Goal: Information Seeking & Learning: Check status

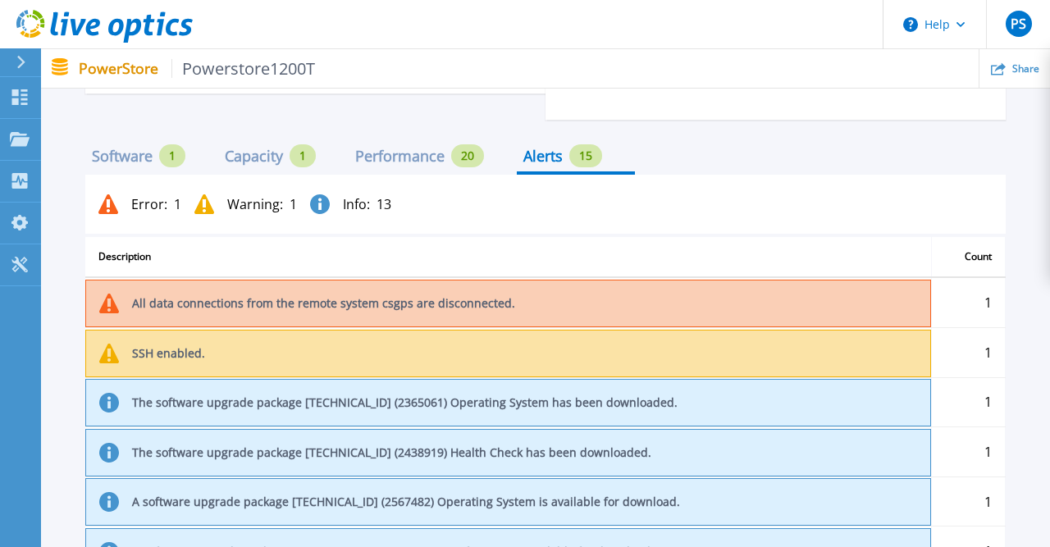
scroll to position [1365, 0]
click at [125, 150] on div "Software" at bounding box center [122, 154] width 61 height 13
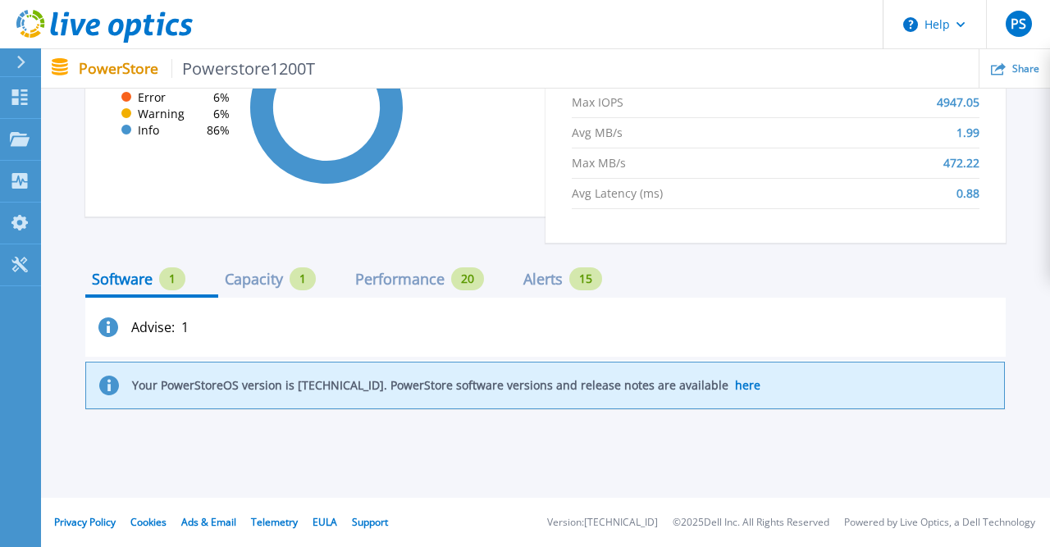
scroll to position [1240, 0]
click at [281, 378] on div "Your PowerStoreOS version is [TECHNICAL_ID]. PowerStore software versions and r…" at bounding box center [544, 387] width 919 height 48
click at [282, 391] on p "Your PowerStoreOS version is [TECHNICAL_ID]. PowerStore software versions and r…" at bounding box center [446, 386] width 628 height 13
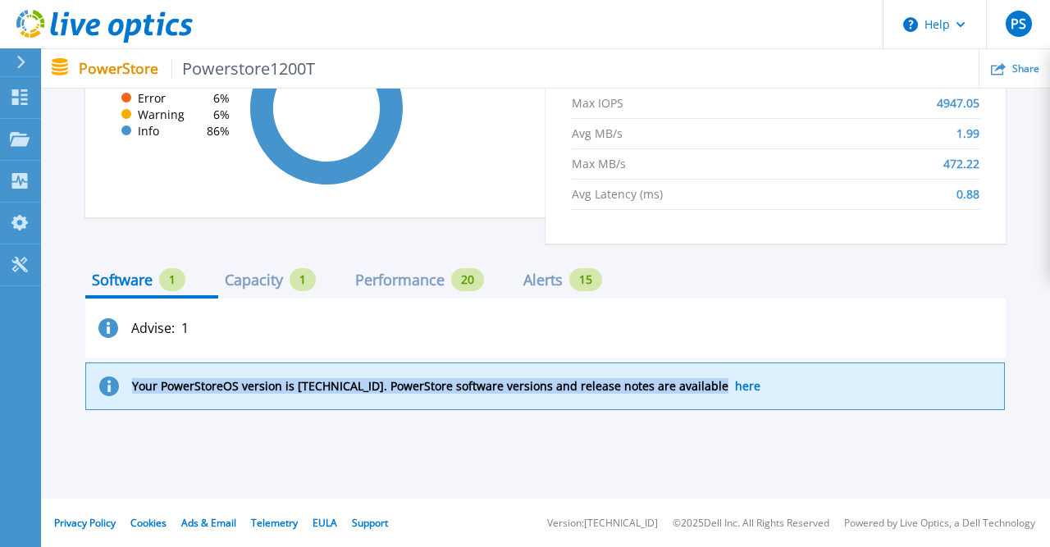
click at [282, 391] on p "Your PowerStoreOS version is [TECHNICAL_ID]. PowerStore software versions and r…" at bounding box center [446, 386] width 628 height 13
click at [283, 390] on p "Your PowerStoreOS version is [TECHNICAL_ID]. PowerStore software versions and r…" at bounding box center [446, 386] width 628 height 13
drag, startPoint x: 133, startPoint y: 382, endPoint x: 344, endPoint y: 384, distance: 210.8
click at [344, 384] on p "Your PowerStoreOS version is [TECHNICAL_ID]. PowerStore software versions and r…" at bounding box center [446, 386] width 628 height 13
copy p "Your PowerStoreOS version is [TECHNICAL_ID]."
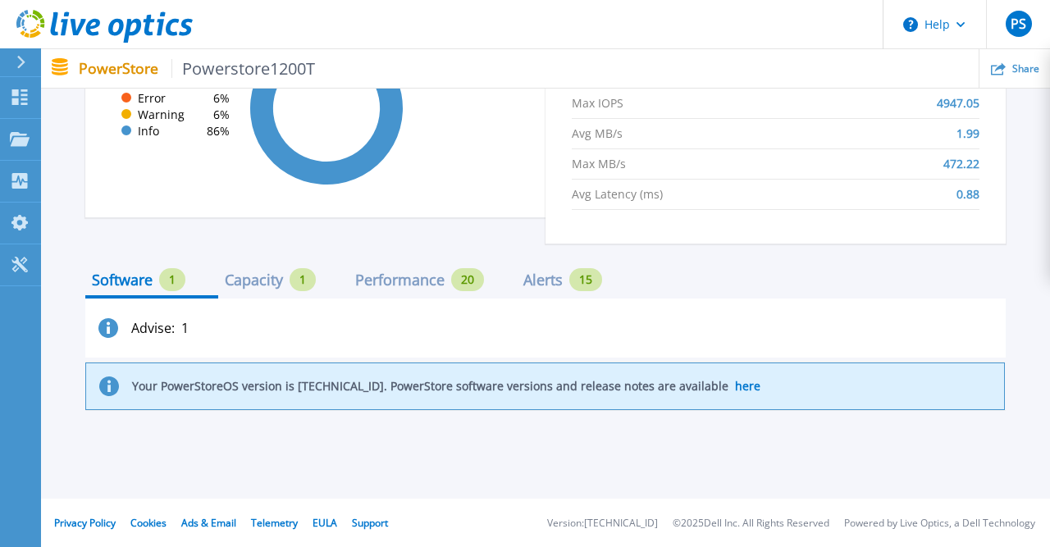
click at [367, 383] on p "Your PowerStoreOS version is [TECHNICAL_ID]. PowerStore software versions and r…" at bounding box center [446, 386] width 628 height 13
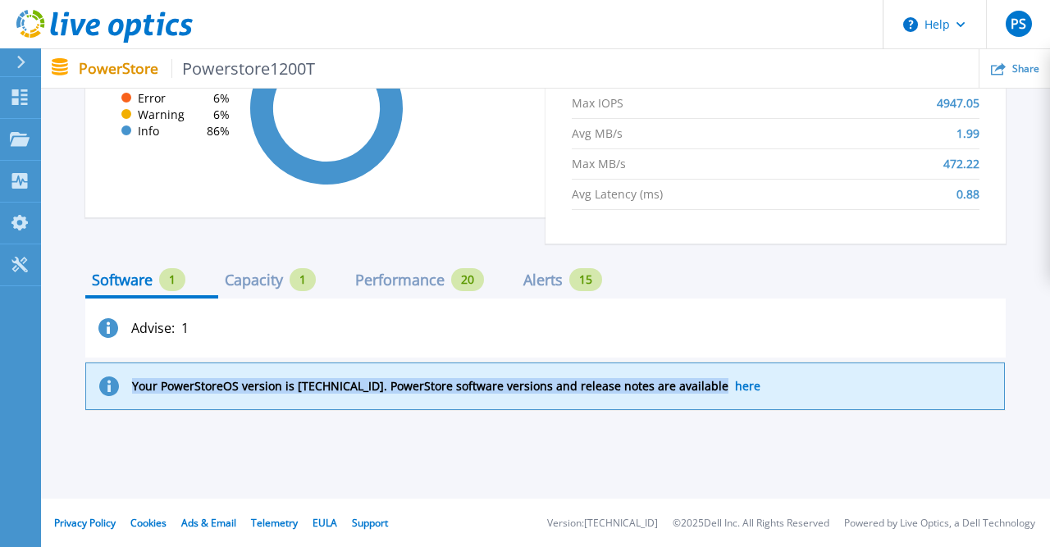
click at [367, 383] on p "Your PowerStoreOS version is [TECHNICAL_ID]. PowerStore software versions and r…" at bounding box center [446, 386] width 628 height 13
copy p "Your PowerStoreOS version is [TECHNICAL_ID]. PowerStore software versions and r…"
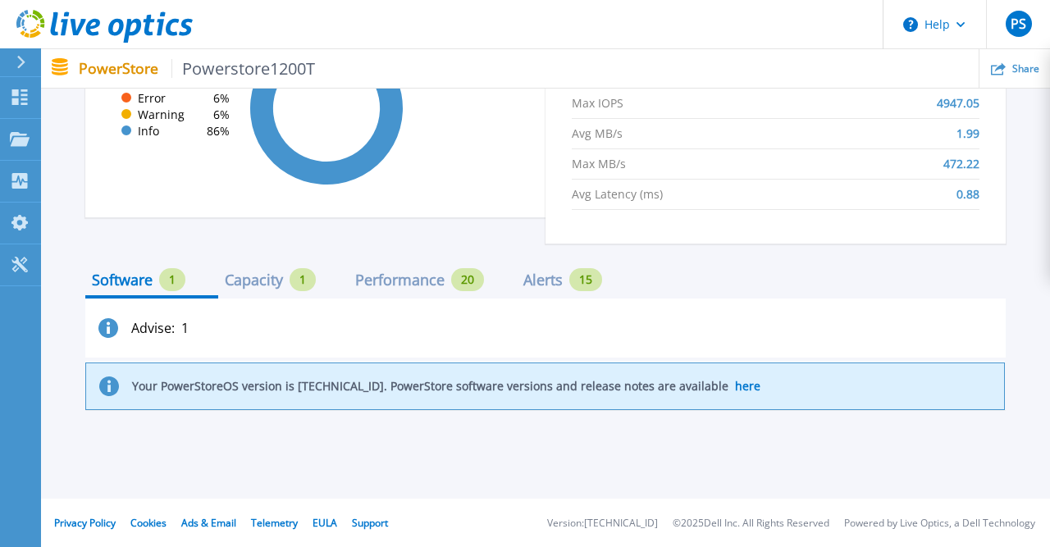
click at [401, 279] on div "Performance" at bounding box center [399, 279] width 89 height 13
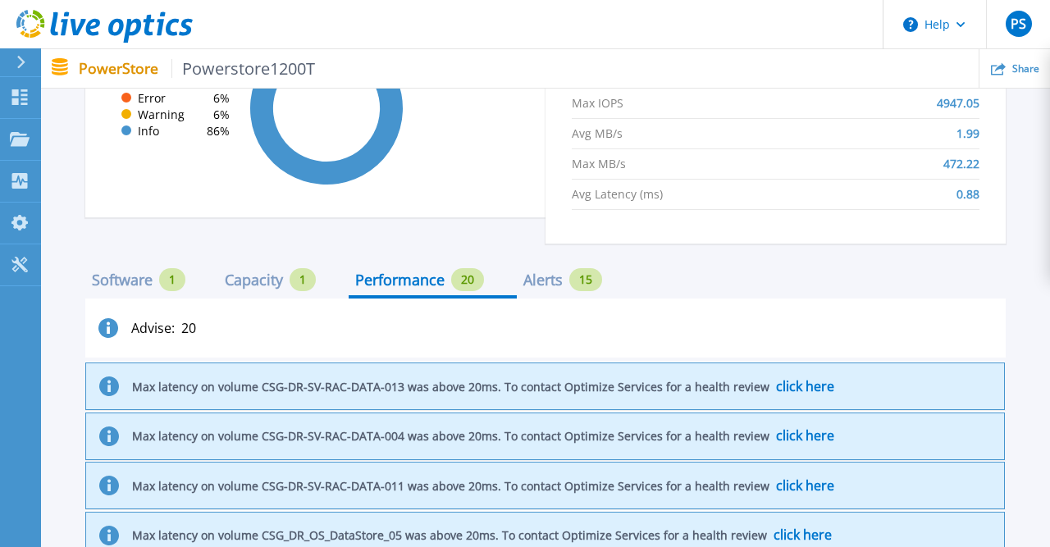
click at [281, 273] on div "Capacity" at bounding box center [254, 279] width 58 height 13
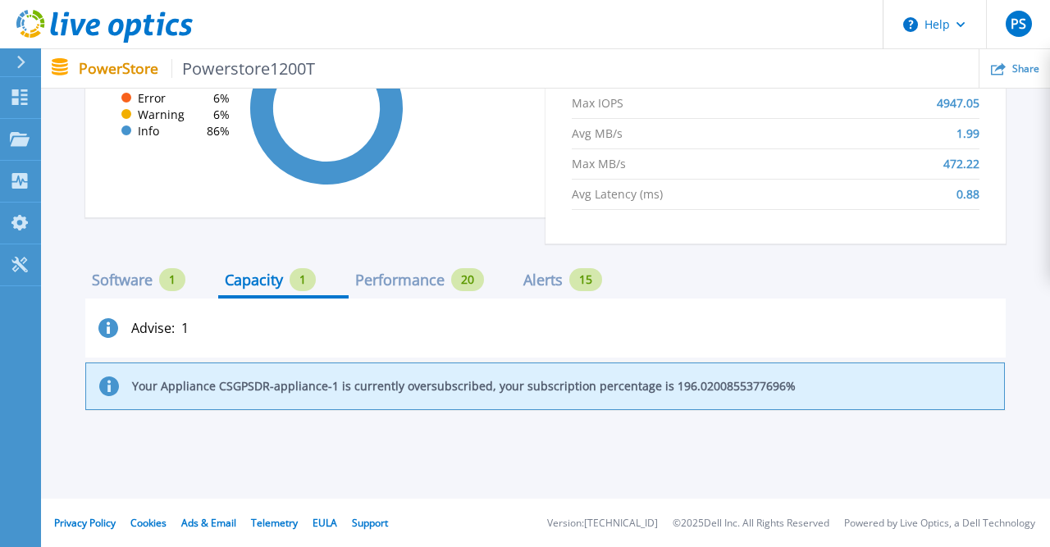
click at [272, 390] on p "Your Appliance CSGPSDR-appliance-1 is currently oversubscribed, your subscripti…" at bounding box center [464, 386] width 664 height 13
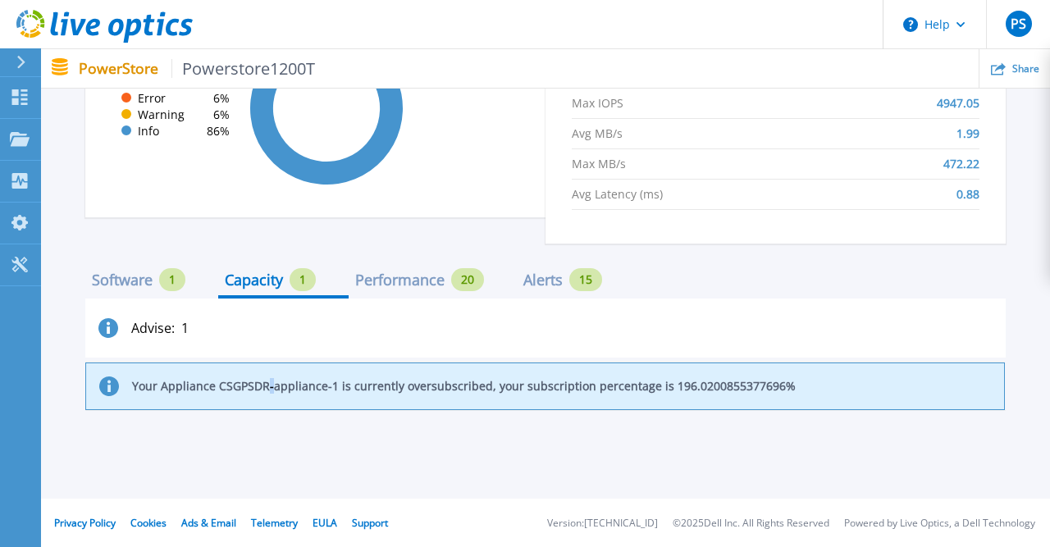
click at [272, 390] on p "Your Appliance CSGPSDR-appliance-1 is currently oversubscribed, your subscripti…" at bounding box center [464, 386] width 664 height 13
click at [414, 275] on div "Performance" at bounding box center [399, 279] width 89 height 13
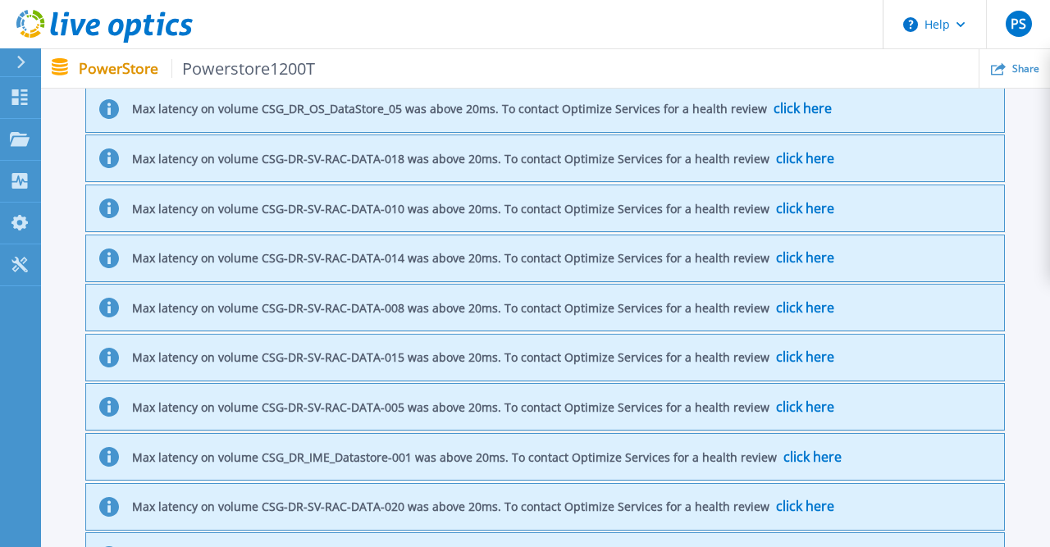
scroll to position [1325, 0]
